Goal: Task Accomplishment & Management: Use online tool/utility

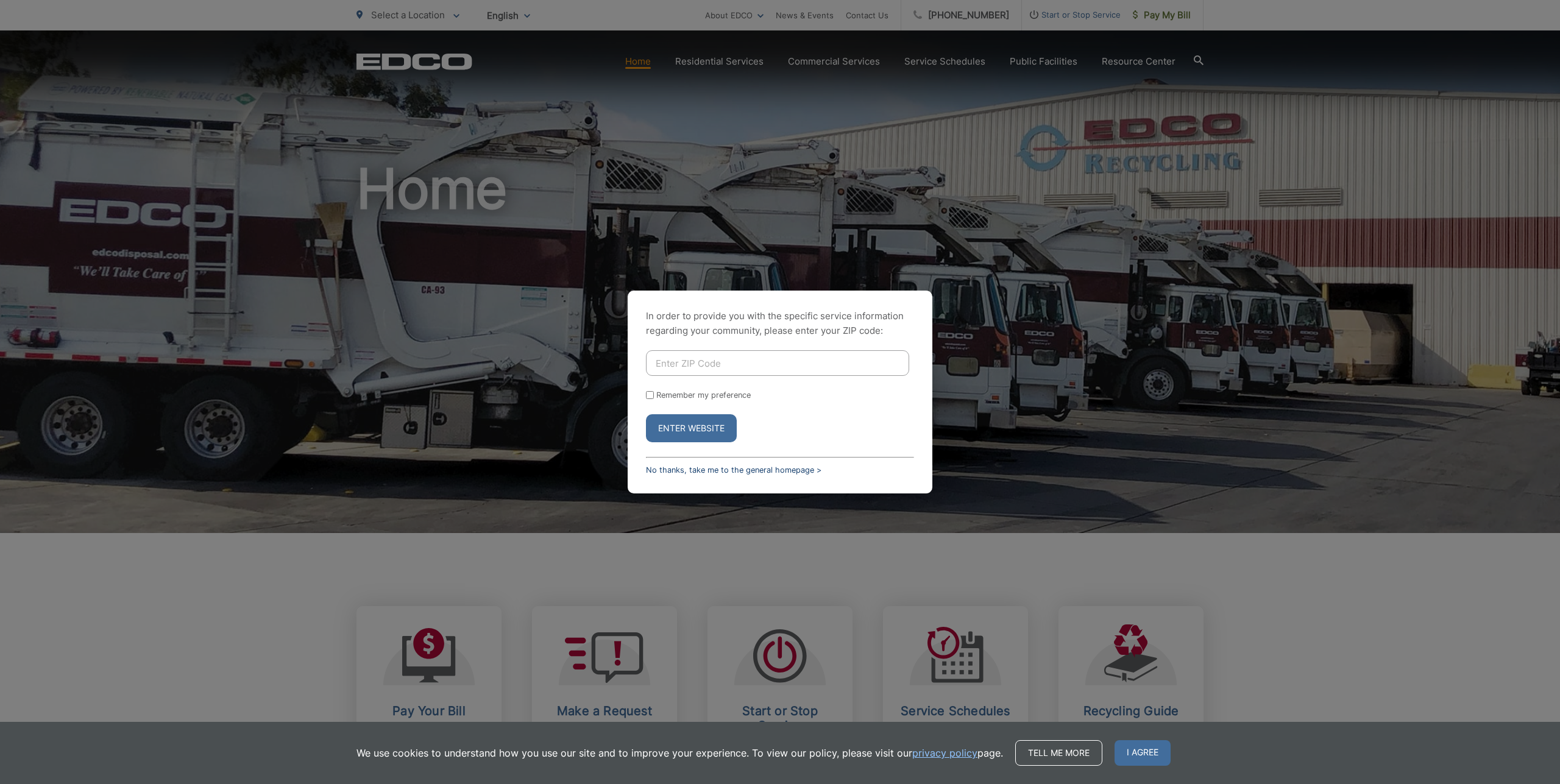
click at [705, 472] on link "No thanks, take me to the general homepage >" at bounding box center [734, 470] width 176 height 9
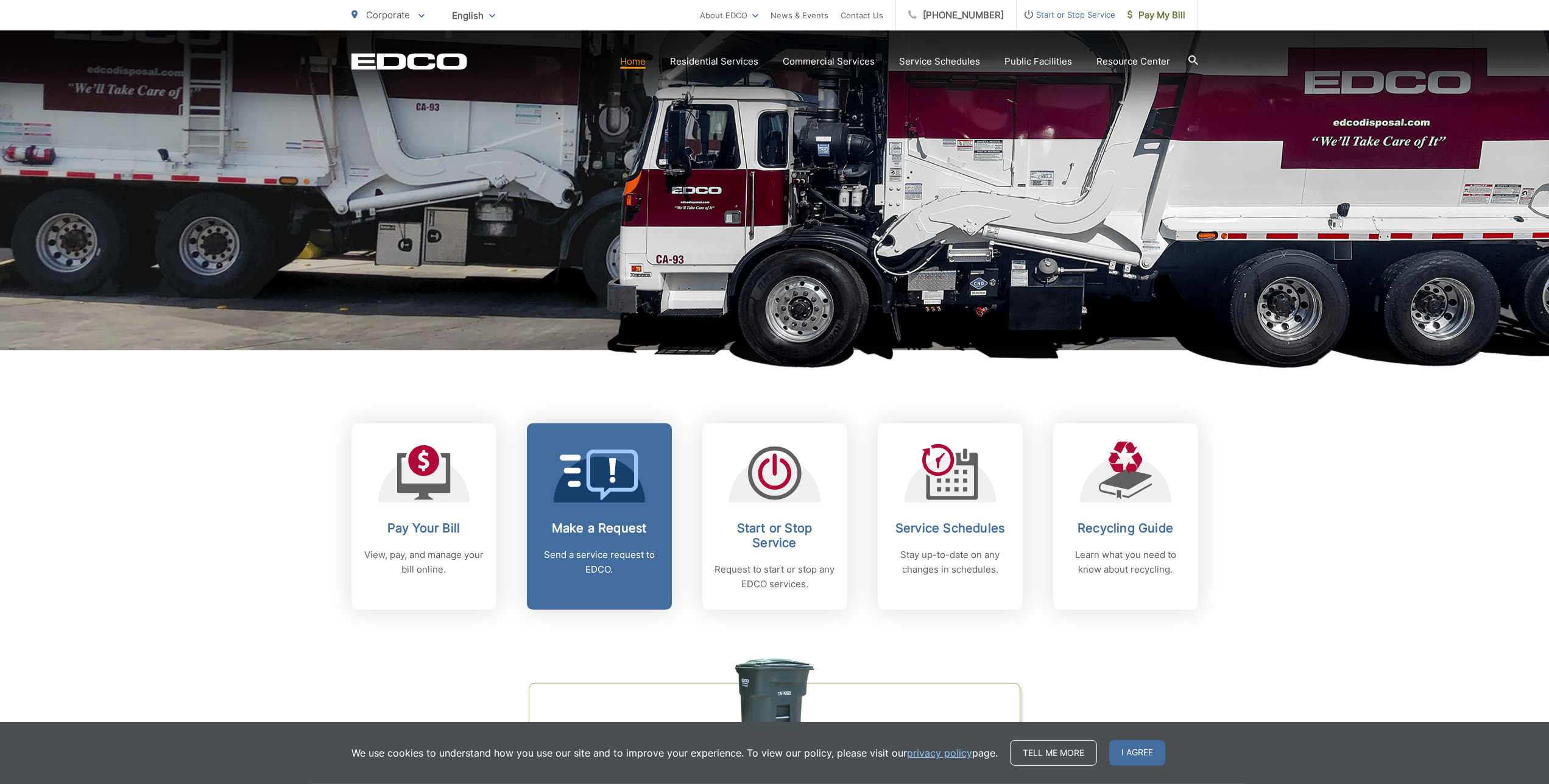
scroll to position [187, 0]
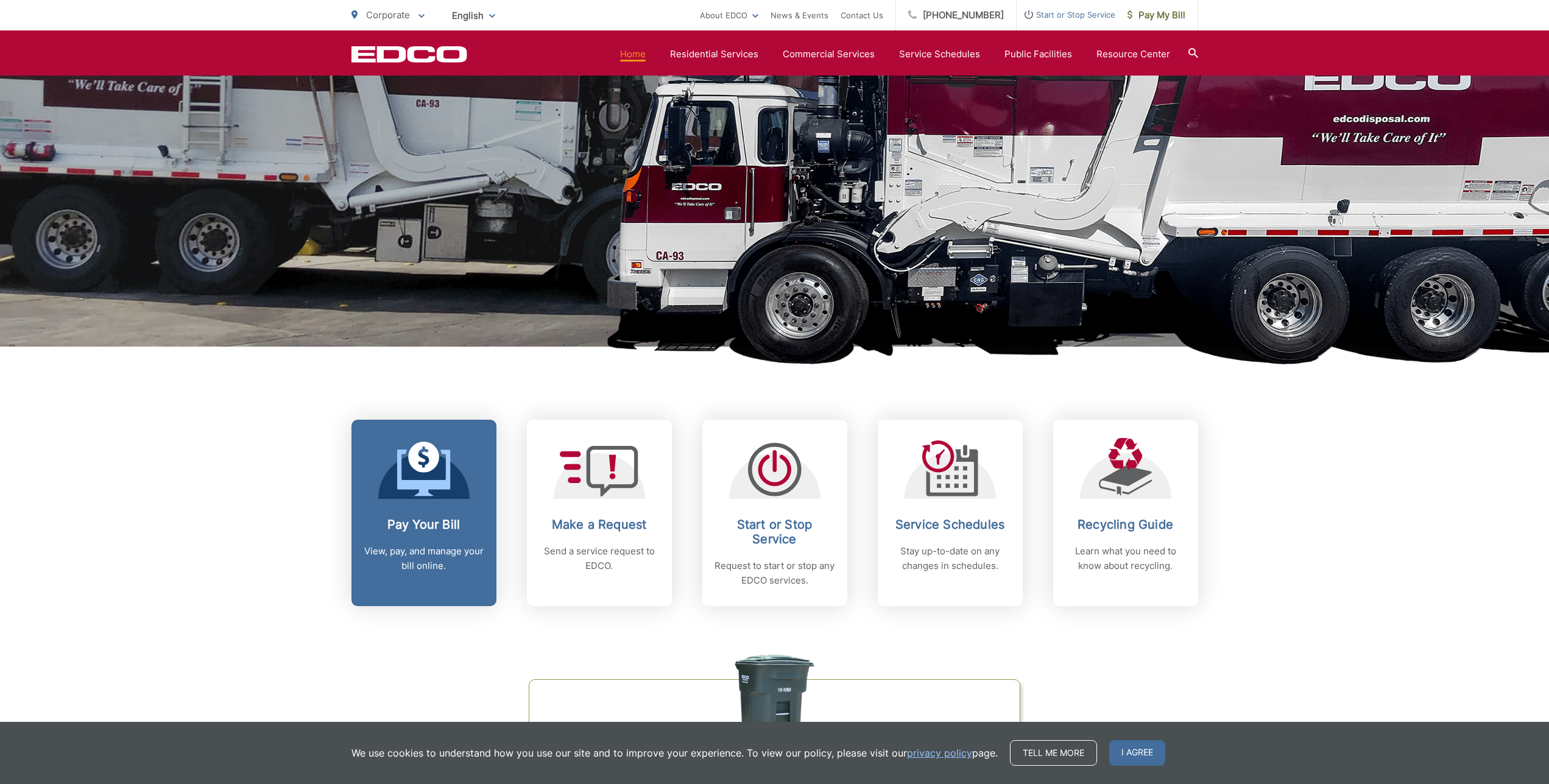
click at [459, 509] on link "Pay Your Bill View, pay, and manage your bill online." at bounding box center [424, 513] width 145 height 187
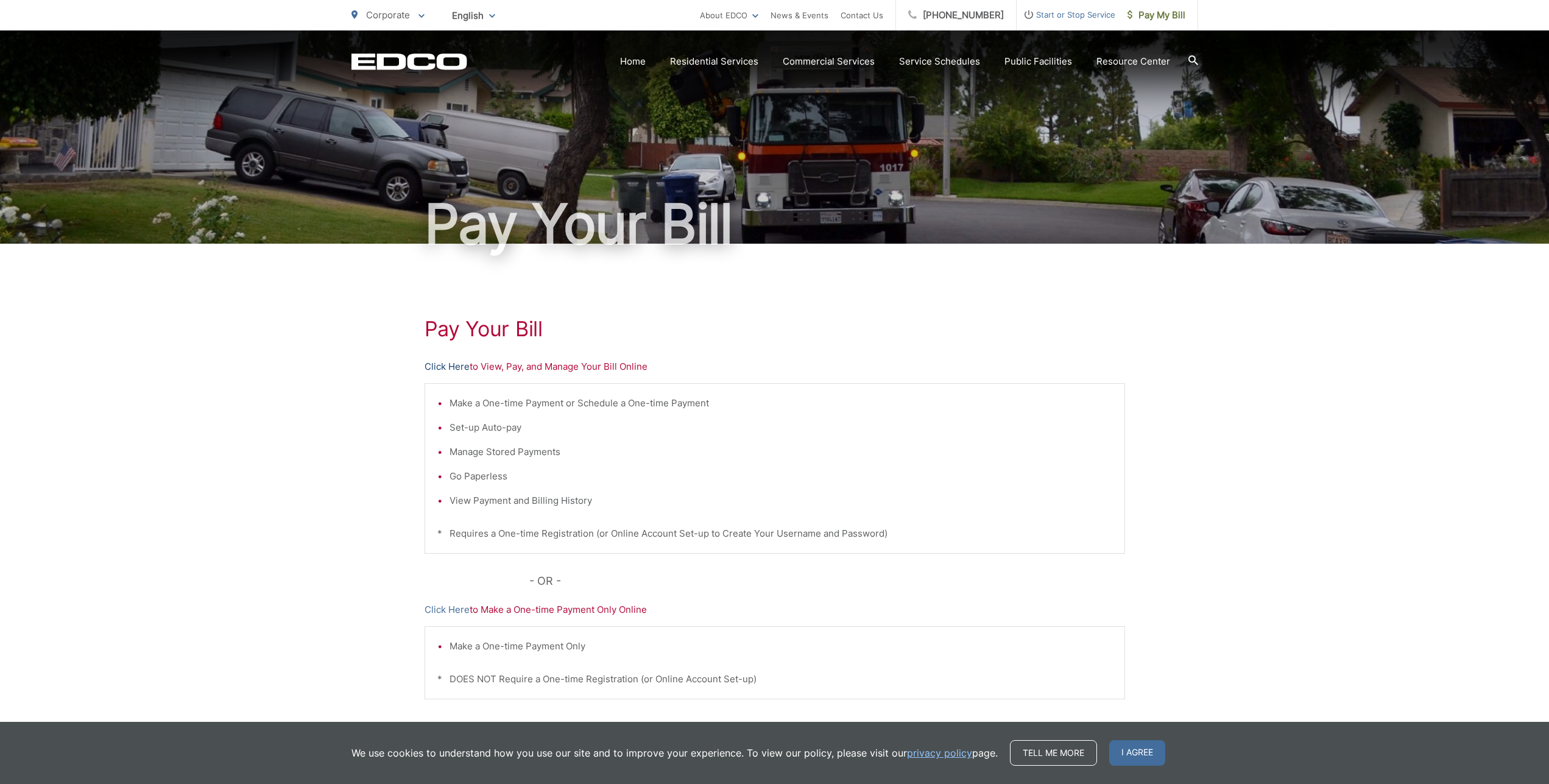
click at [455, 368] on link "Click Here" at bounding box center [447, 367] width 45 height 15
